Goal: Navigation & Orientation: Find specific page/section

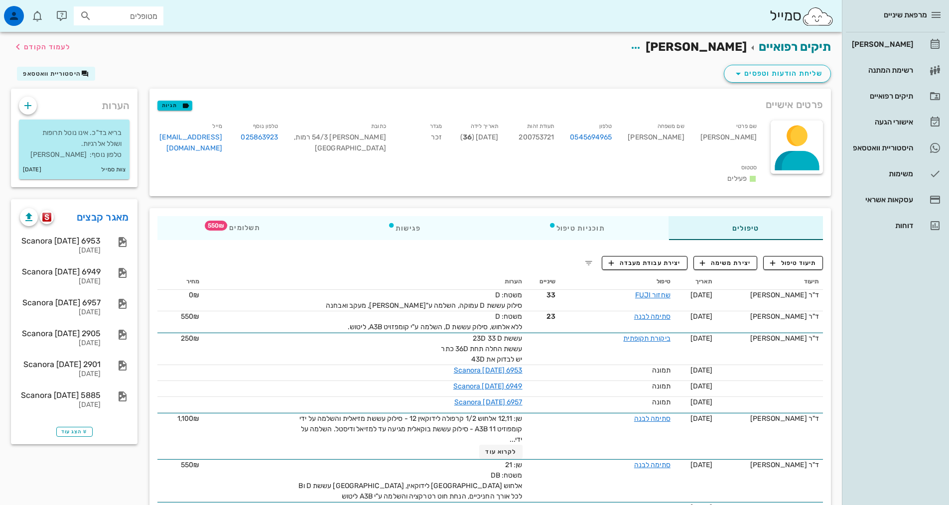
scroll to position [199, 0]
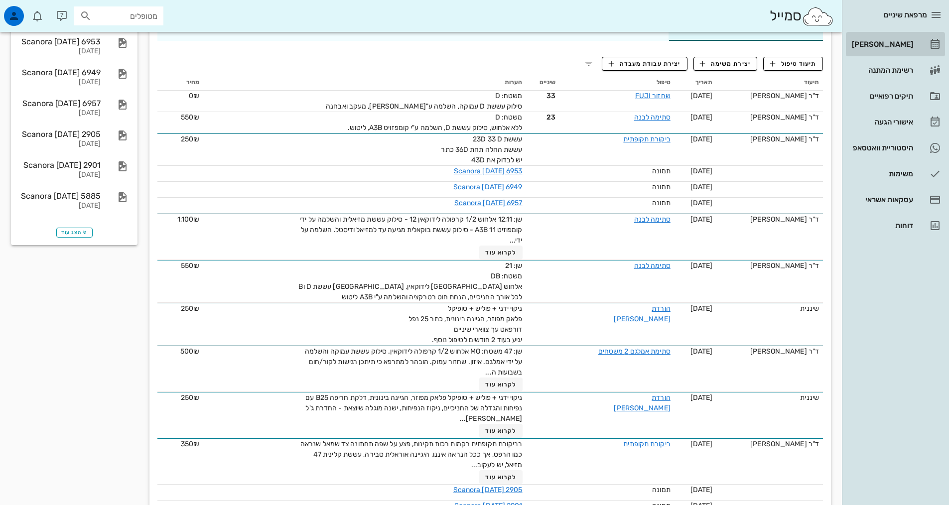
click at [910, 46] on div "[PERSON_NAME]" at bounding box center [881, 44] width 63 height 8
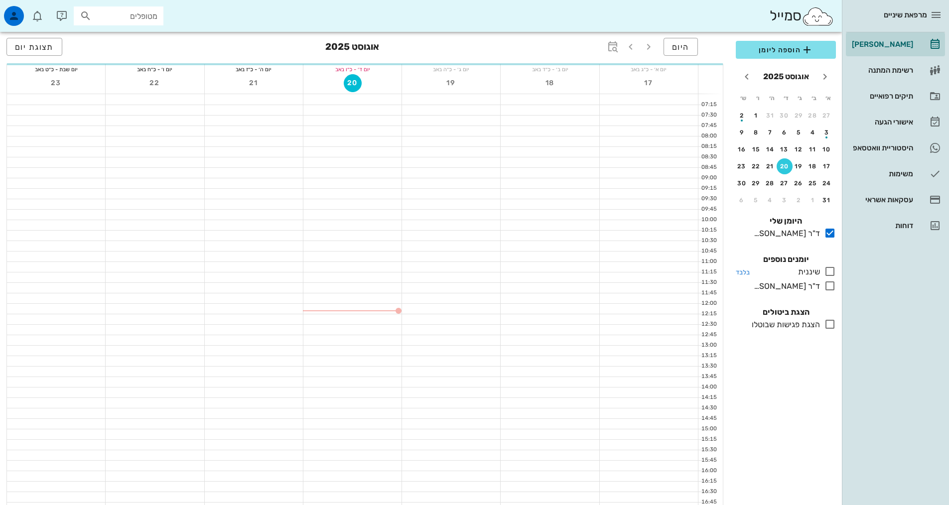
click at [830, 271] on icon at bounding box center [830, 272] width 12 height 12
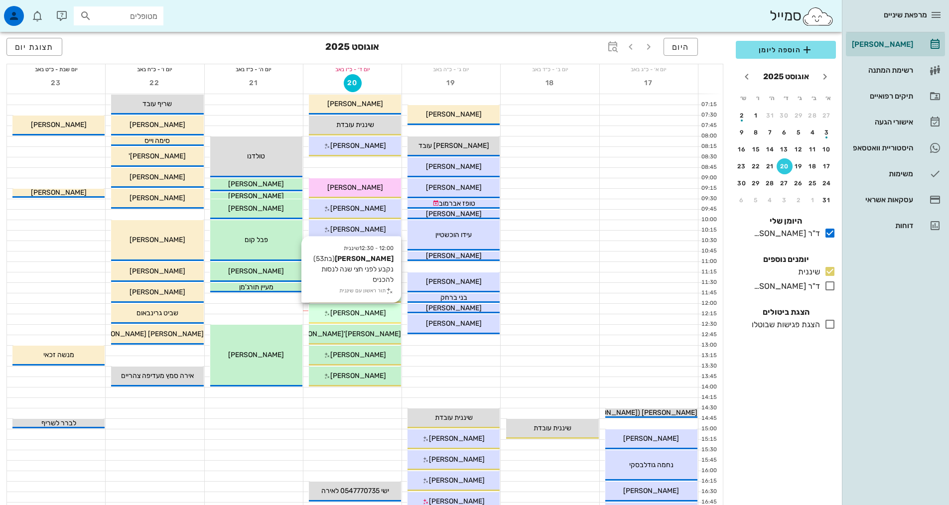
click at [374, 321] on div "12:00 - 12:30 שיננית [PERSON_NAME] (בת 53 ) נקבע לפני חצי שנה לנסות להכניס תור …" at bounding box center [355, 314] width 92 height 20
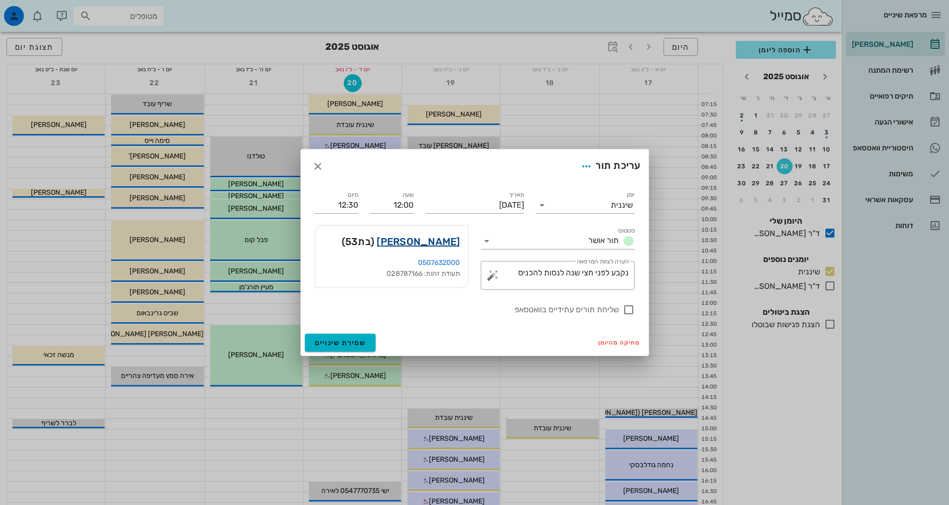
click at [449, 242] on link "[PERSON_NAME]" at bounding box center [418, 242] width 83 height 16
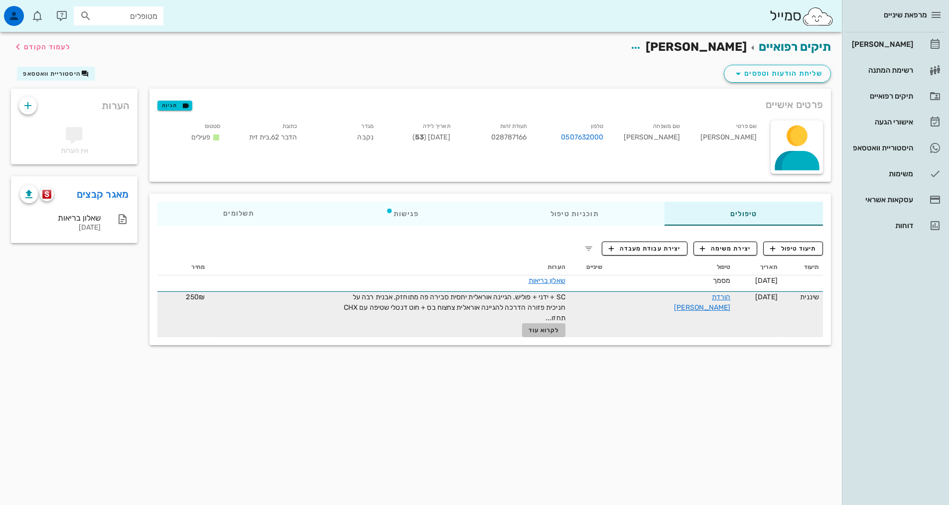
click at [559, 331] on span "לקרוא עוד" at bounding box center [544, 330] width 31 height 7
